Goal: Information Seeking & Learning: Check status

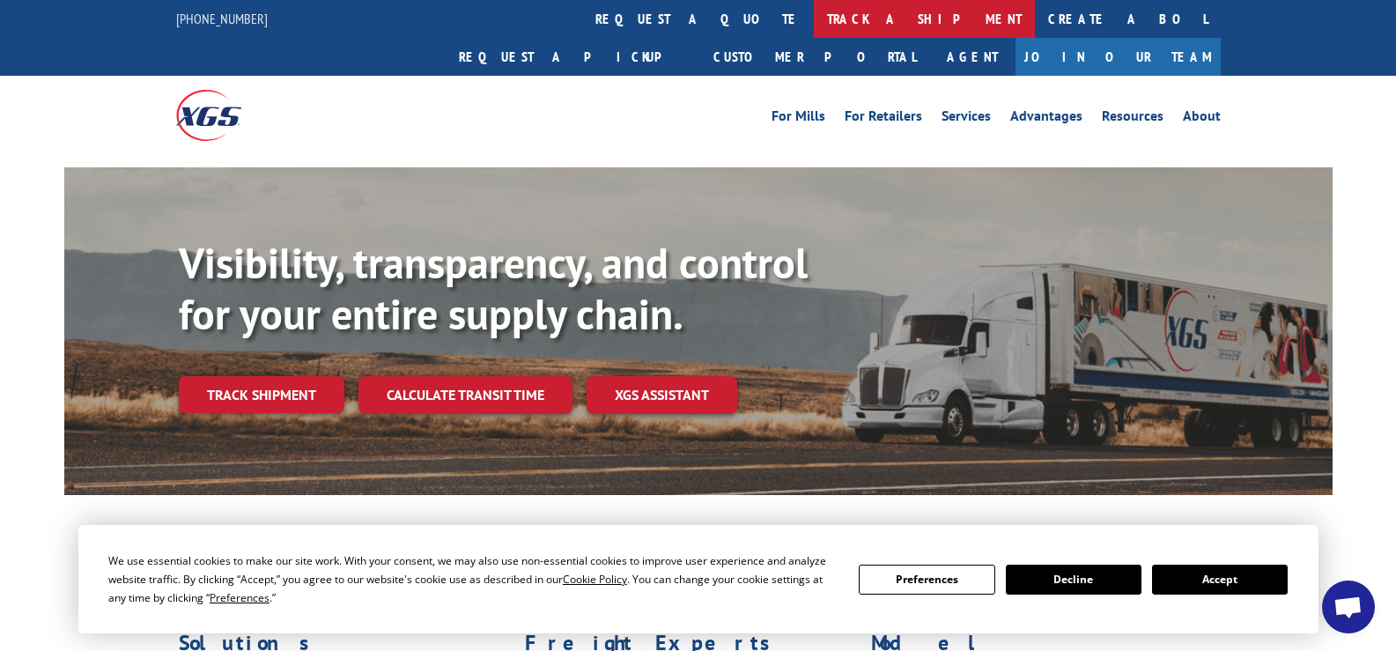
click at [814, 18] on link "track a shipment" at bounding box center [924, 19] width 221 height 38
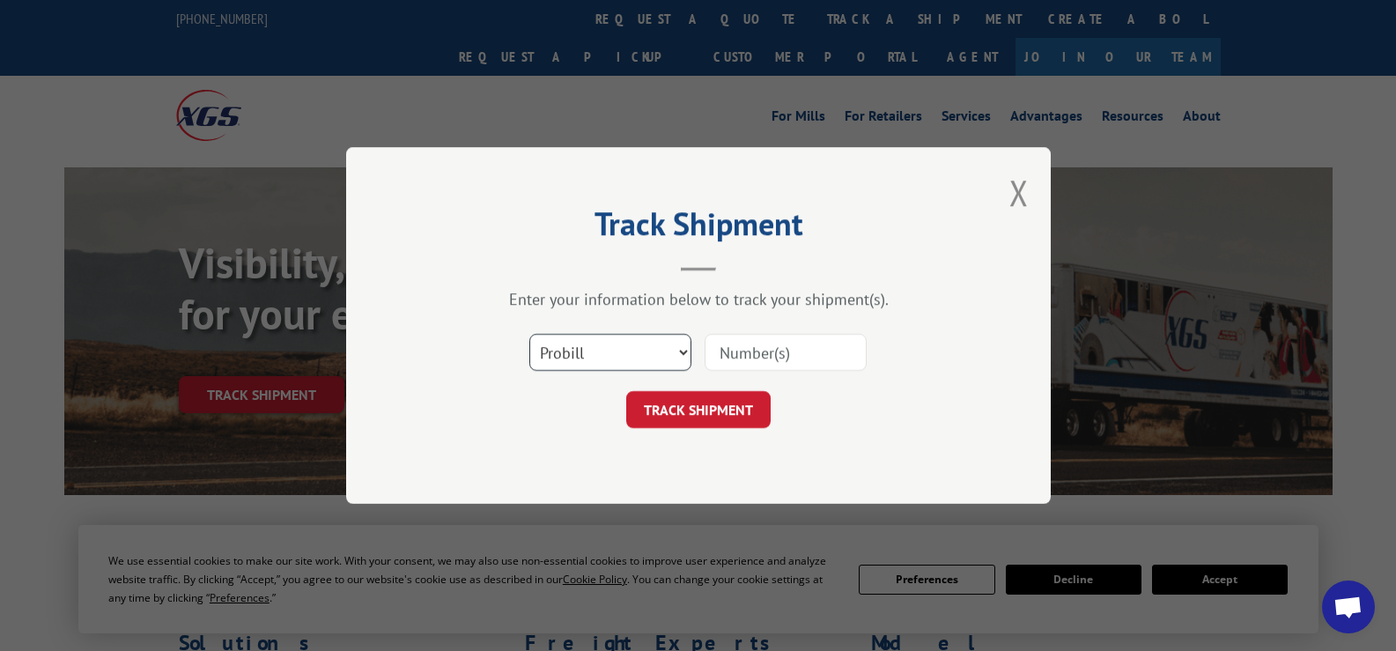
click at [625, 358] on select "Select category... Probill BOL PO" at bounding box center [610, 352] width 162 height 37
select select "bol"
click at [529, 334] on select "Select category... Probill BOL PO" at bounding box center [610, 352] width 162 height 37
click at [760, 358] on input at bounding box center [786, 352] width 162 height 37
paste input "6820912"
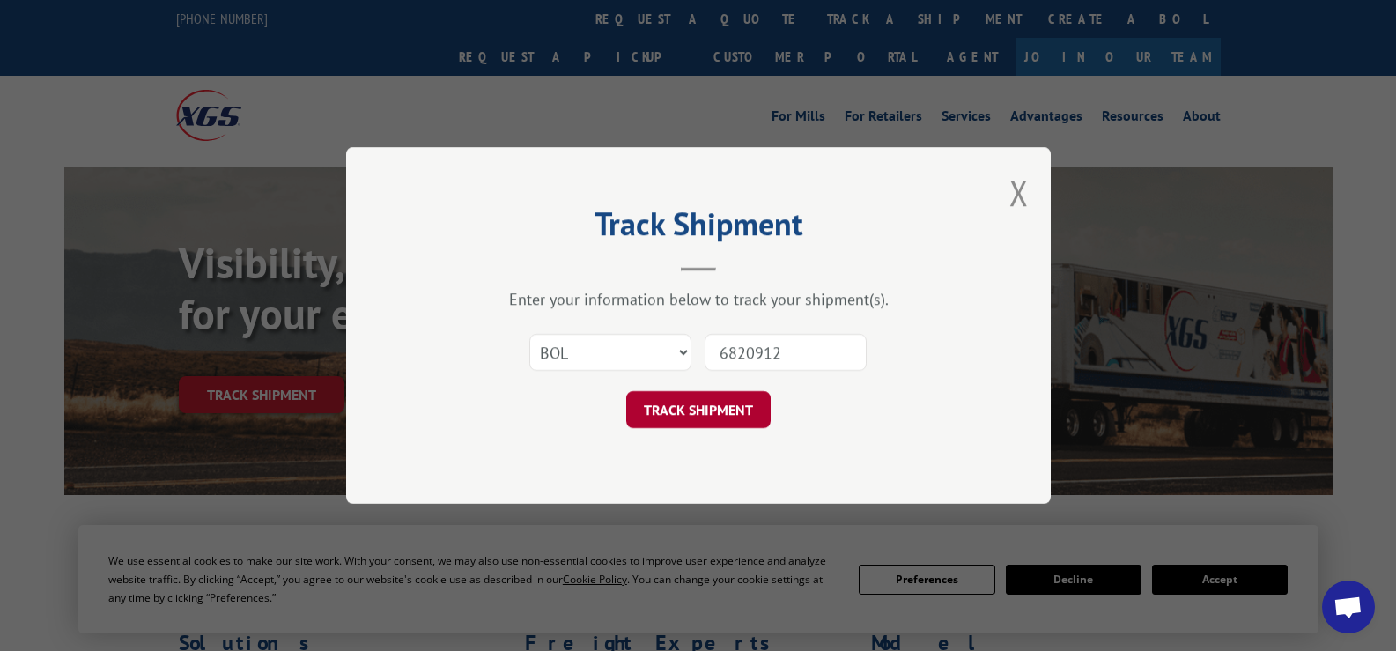
type input "6820912"
click at [709, 415] on button "TRACK SHIPMENT" at bounding box center [698, 409] width 144 height 37
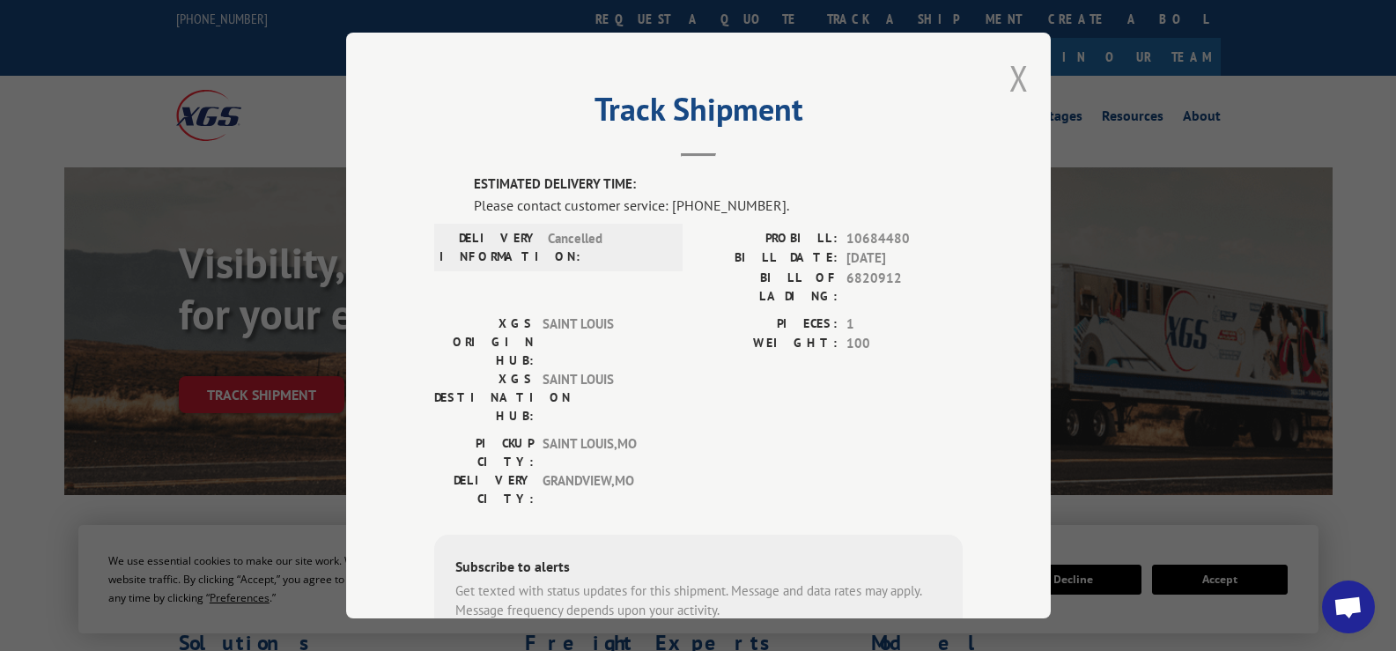
click at [1017, 76] on button "Close modal" at bounding box center [1019, 78] width 19 height 47
